Goal: Navigation & Orientation: Find specific page/section

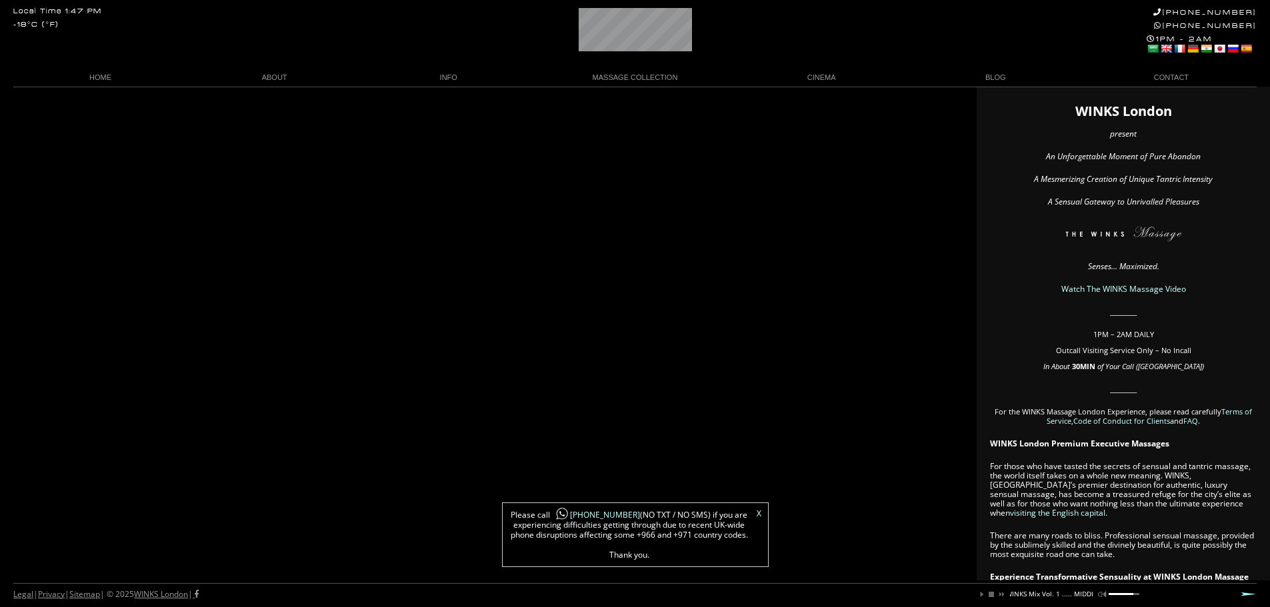
scroll to position [0, 153]
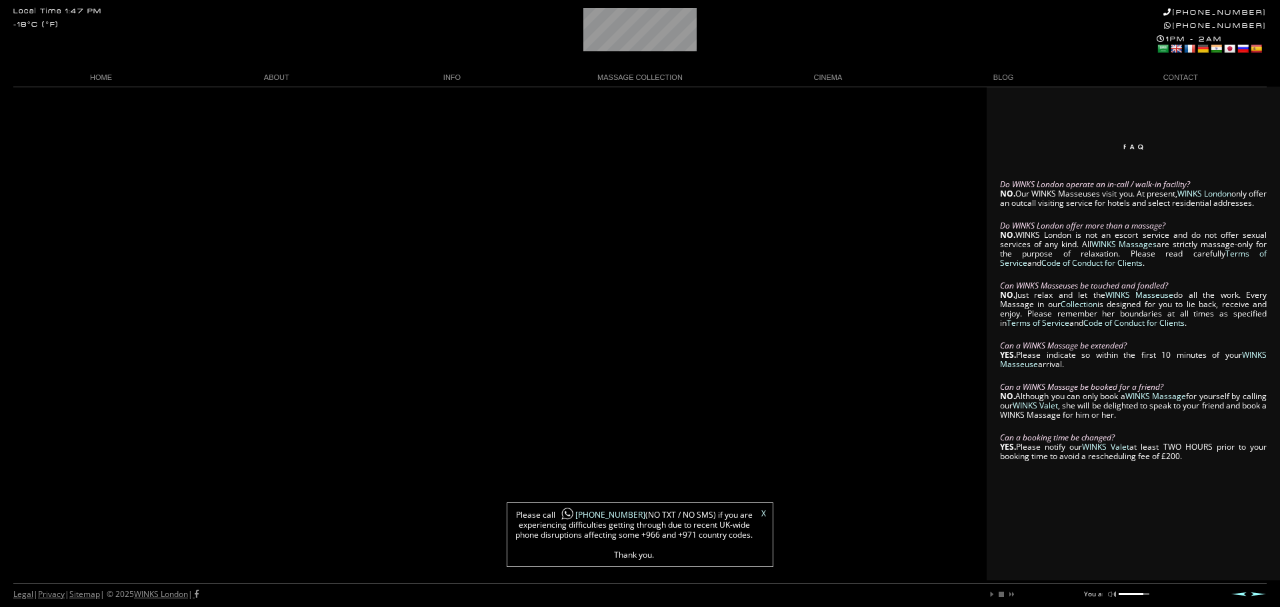
click at [762, 511] on link "X" at bounding box center [763, 514] width 5 height 8
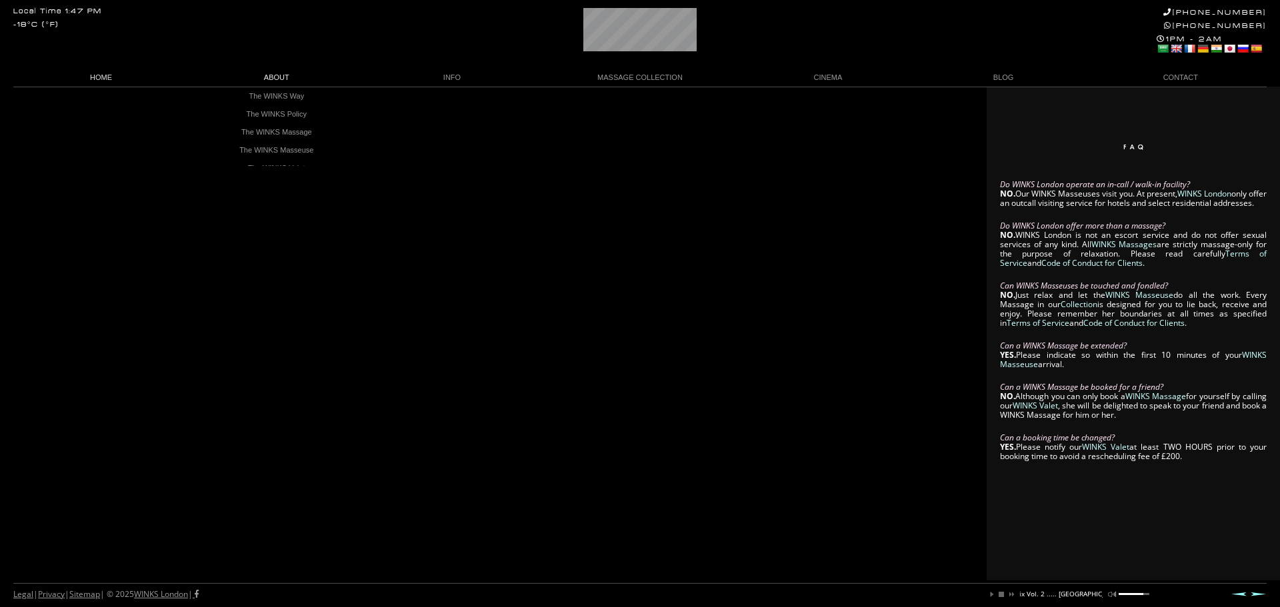
scroll to position [0, 181]
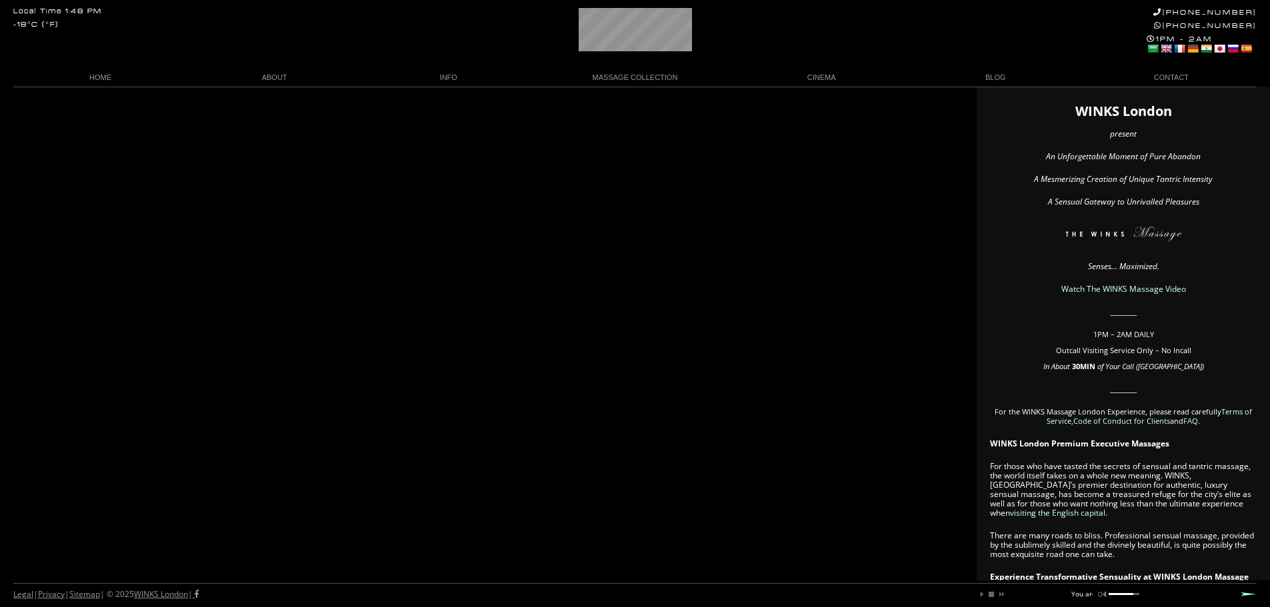
scroll to position [0, 23]
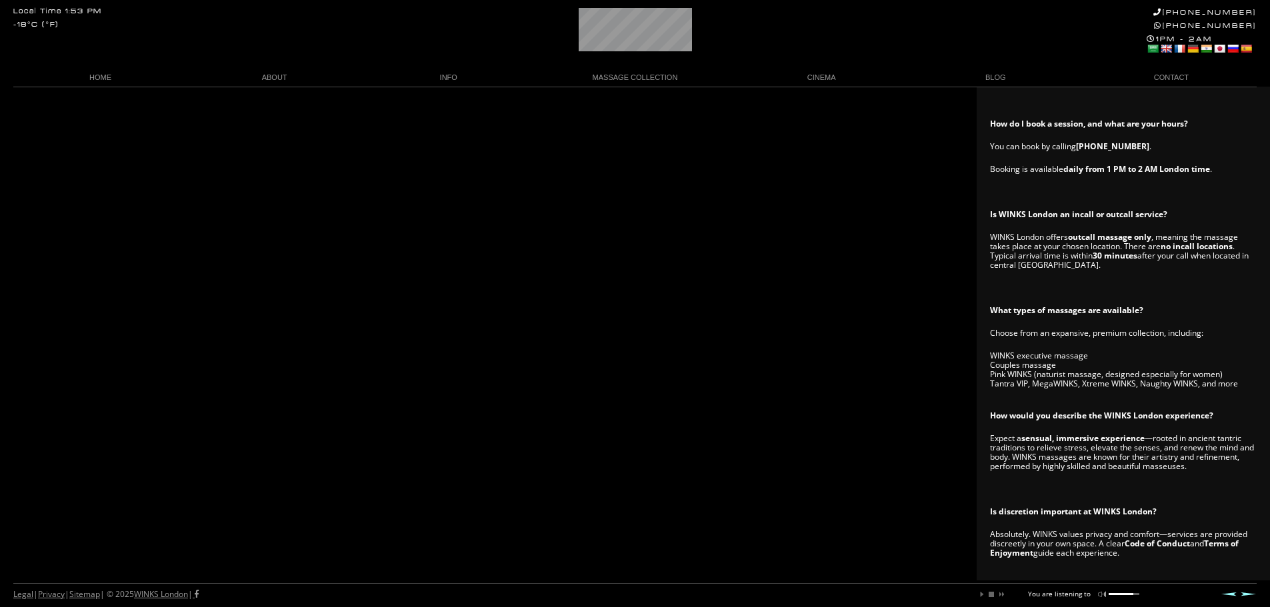
scroll to position [0, 69]
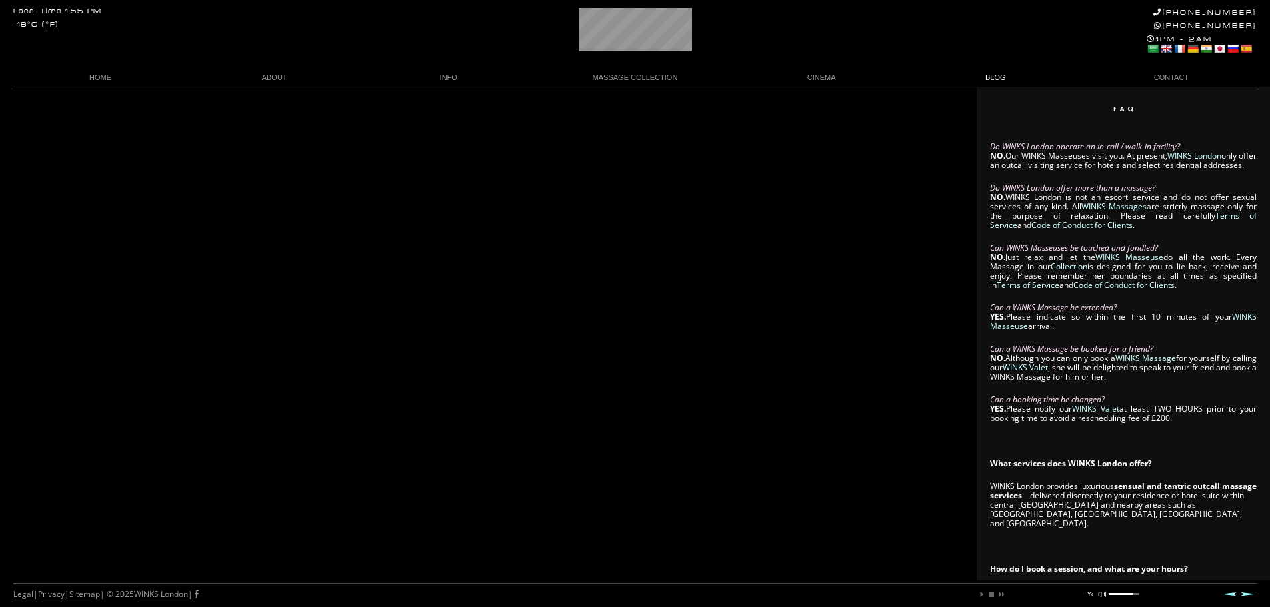
click at [991, 79] on link "BLOG" at bounding box center [996, 78] width 174 height 18
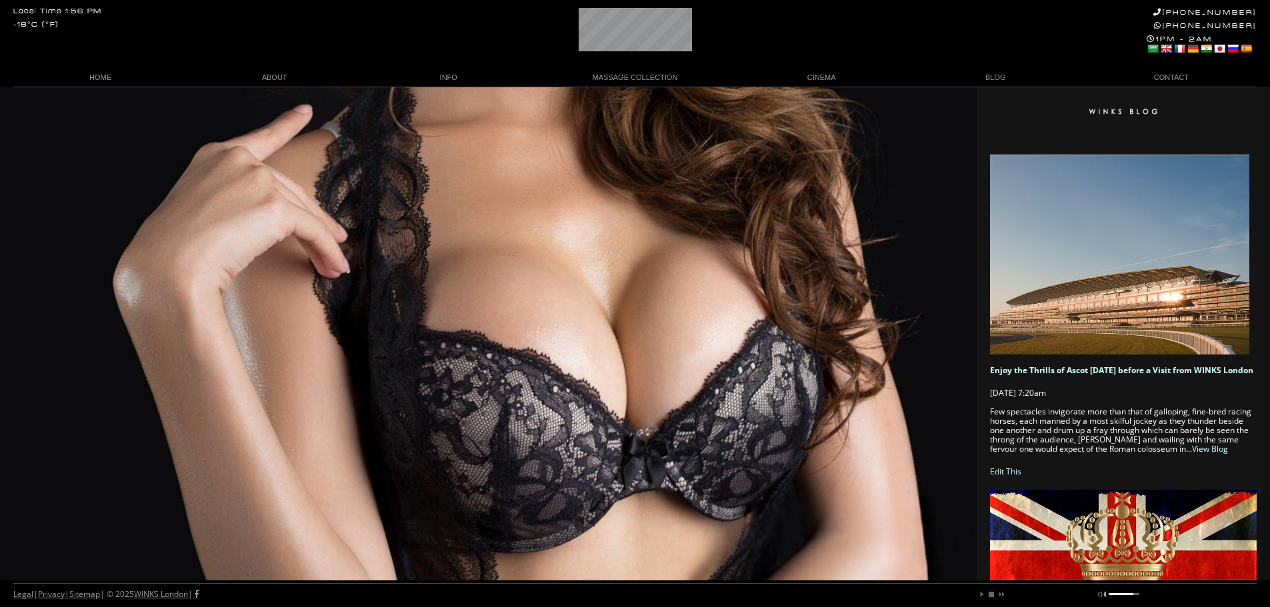
click at [1171, 76] on link "CONTACT" at bounding box center [1170, 78] width 174 height 18
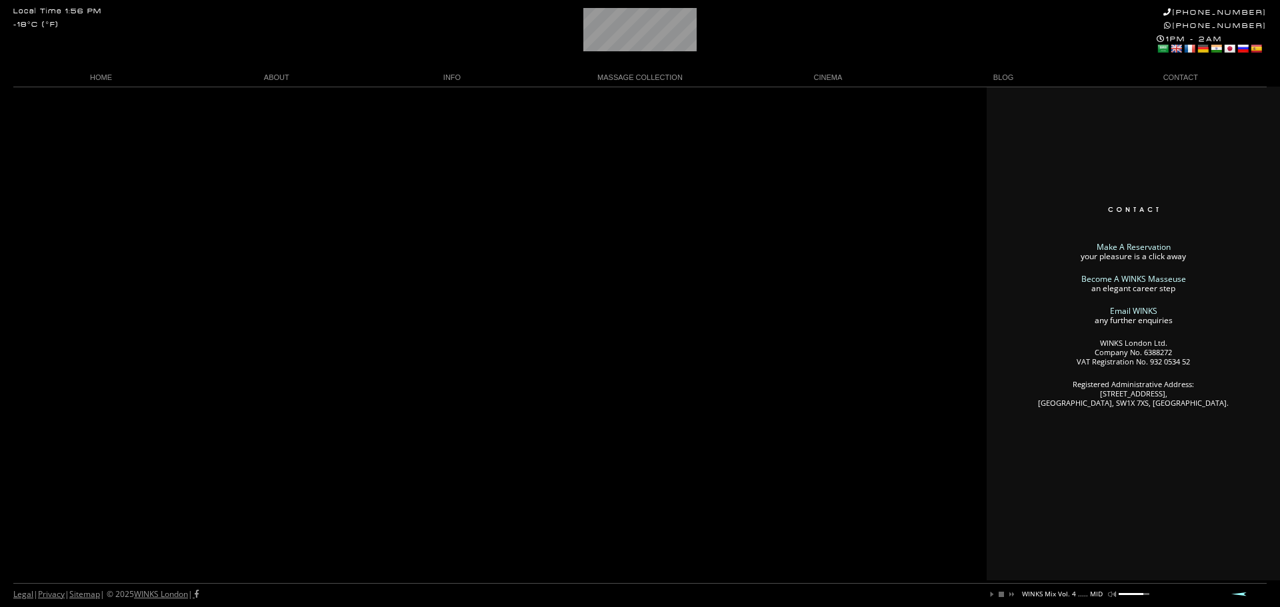
scroll to position [0, 147]
click link "HOME"
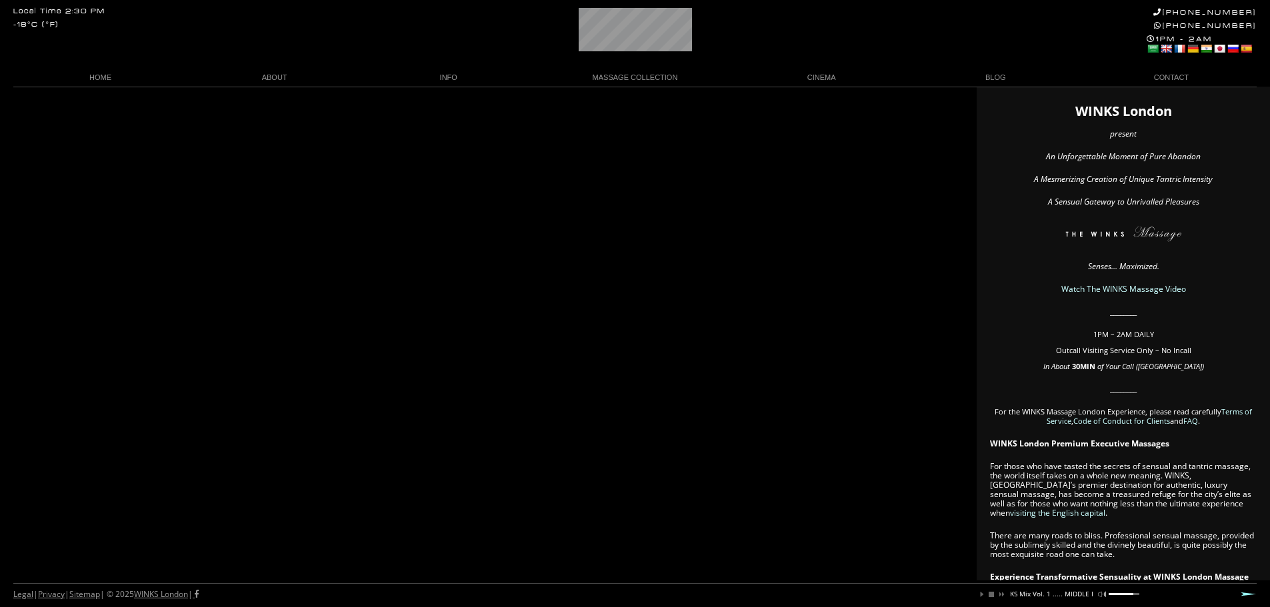
scroll to position [0, 163]
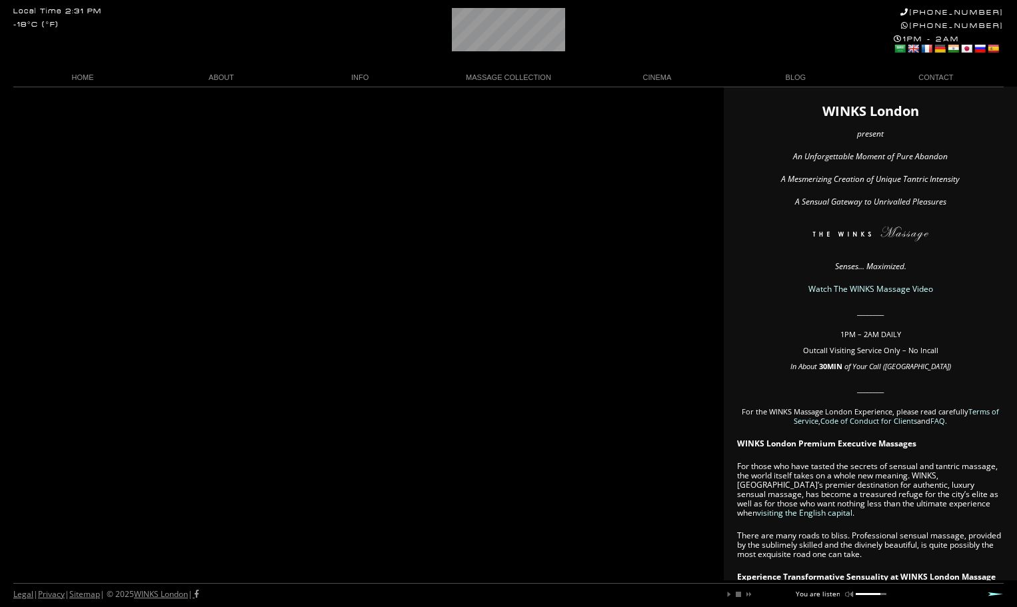
scroll to position [0, 46]
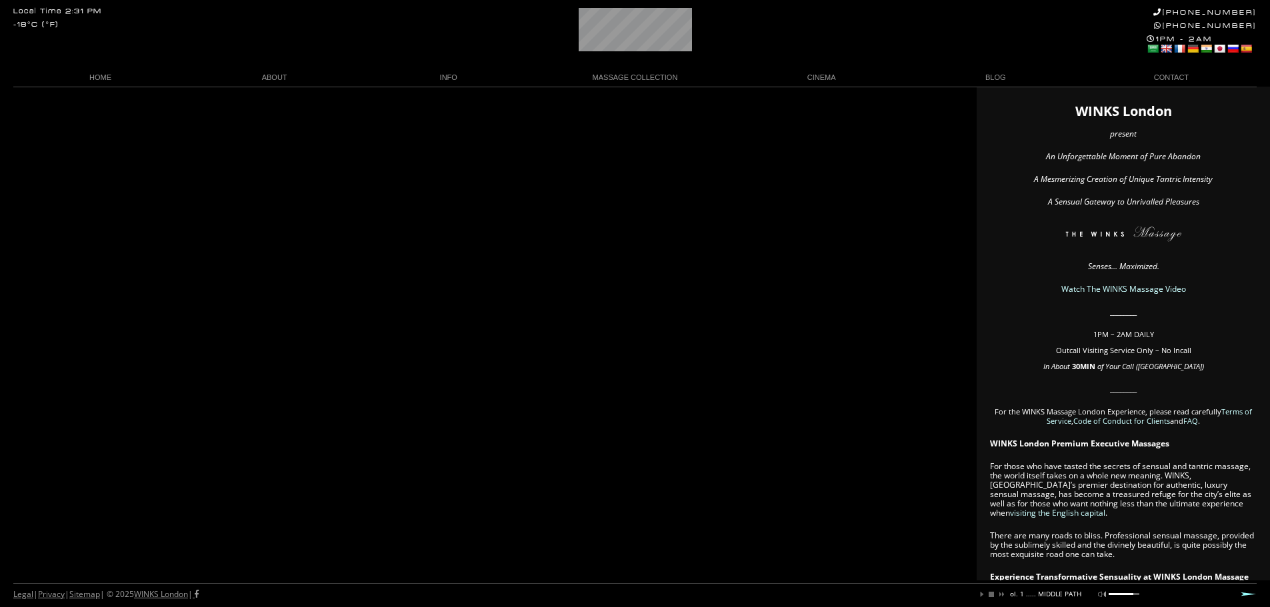
scroll to position [0, 189]
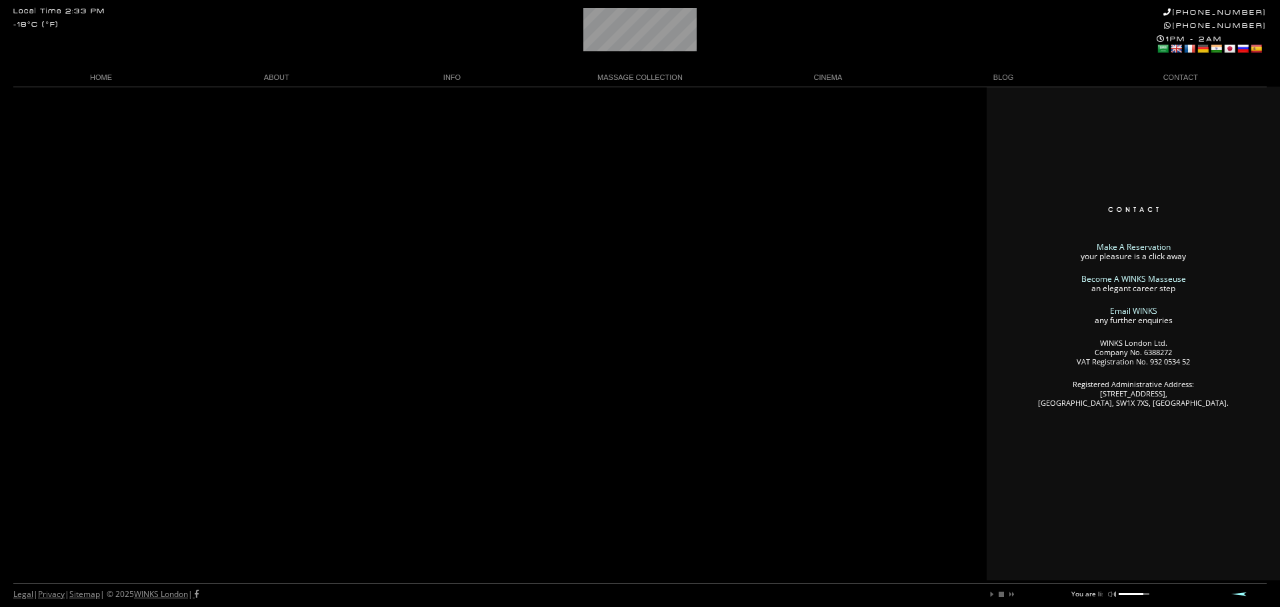
scroll to position [0, 33]
